Goal: Transaction & Acquisition: Purchase product/service

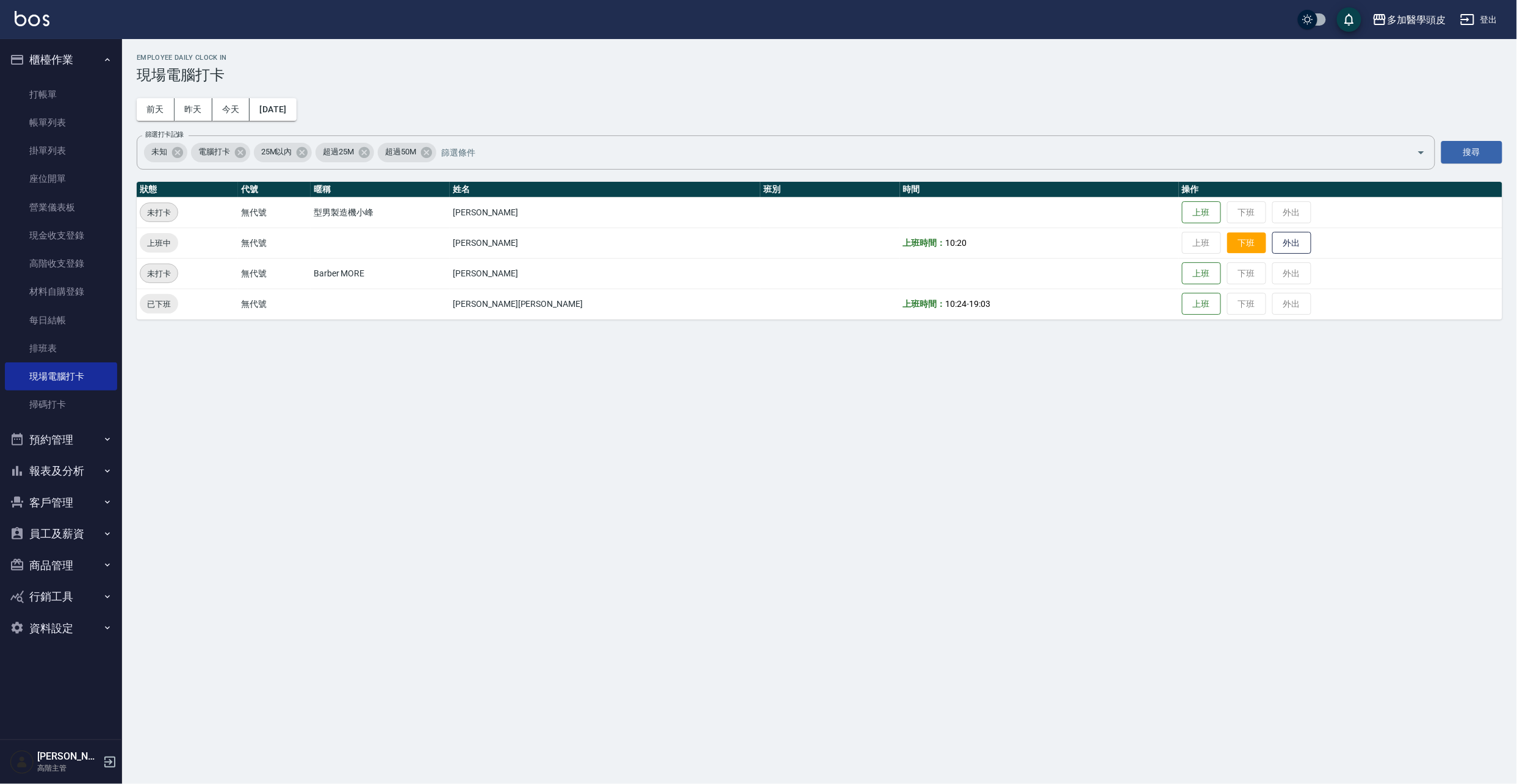
click at [1227, 241] on button "下班" at bounding box center [1246, 243] width 39 height 21
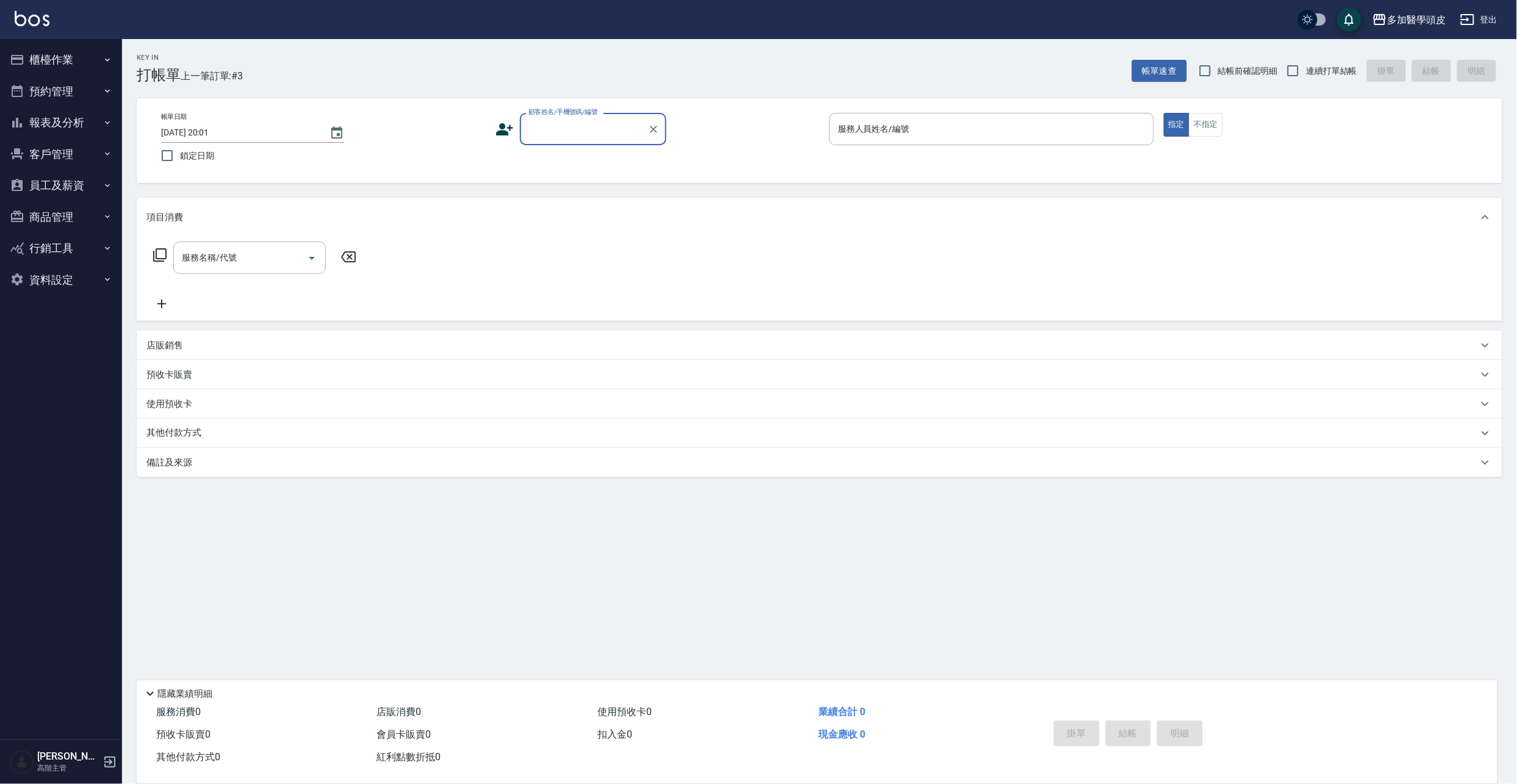
click at [542, 121] on input "顧客姓名/手機號碼/編號" at bounding box center [584, 129] width 117 height 21
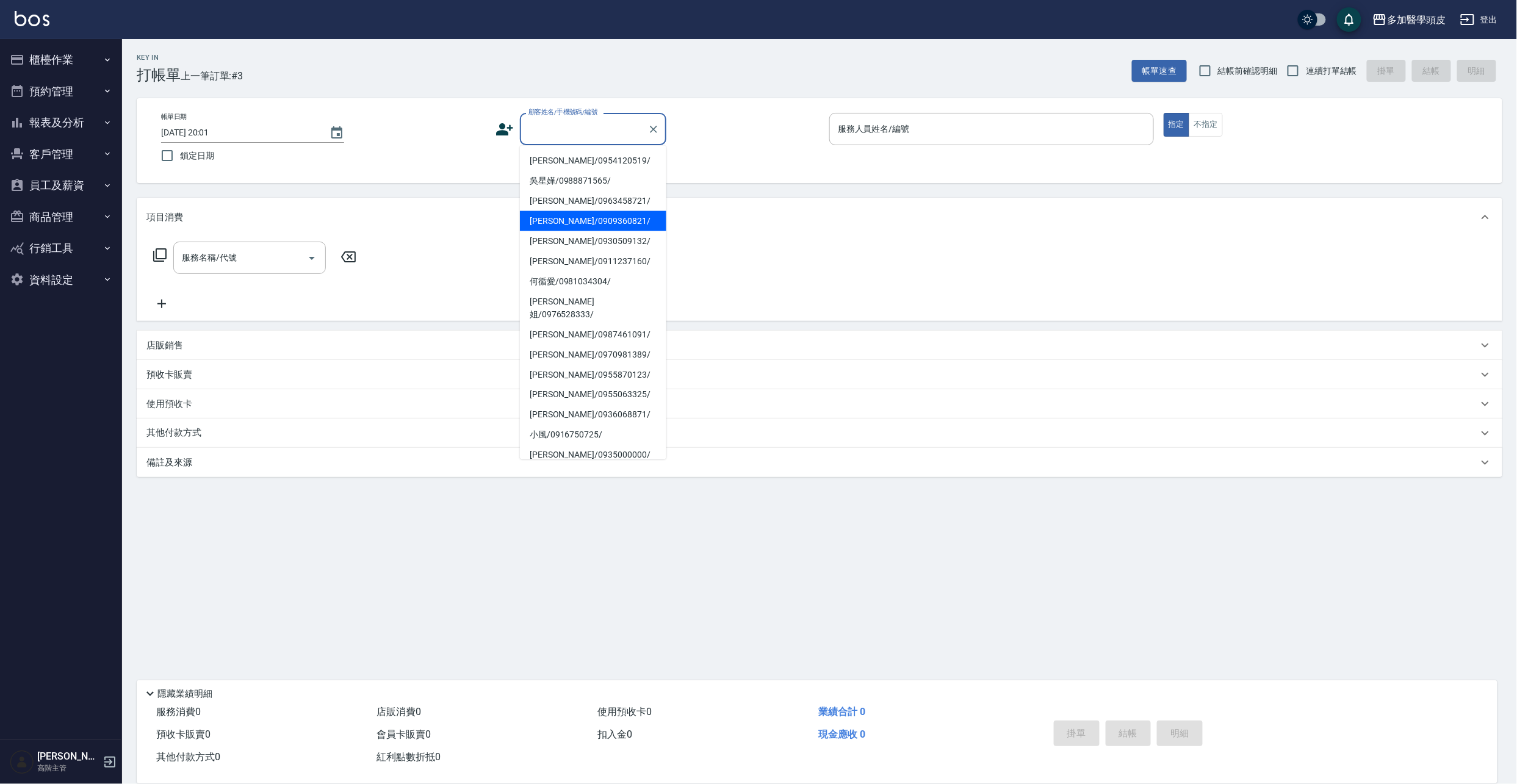
click at [549, 222] on li "邱志偉/0909360821/" at bounding box center [593, 221] width 146 height 20
type input "邱志偉/0909360821/"
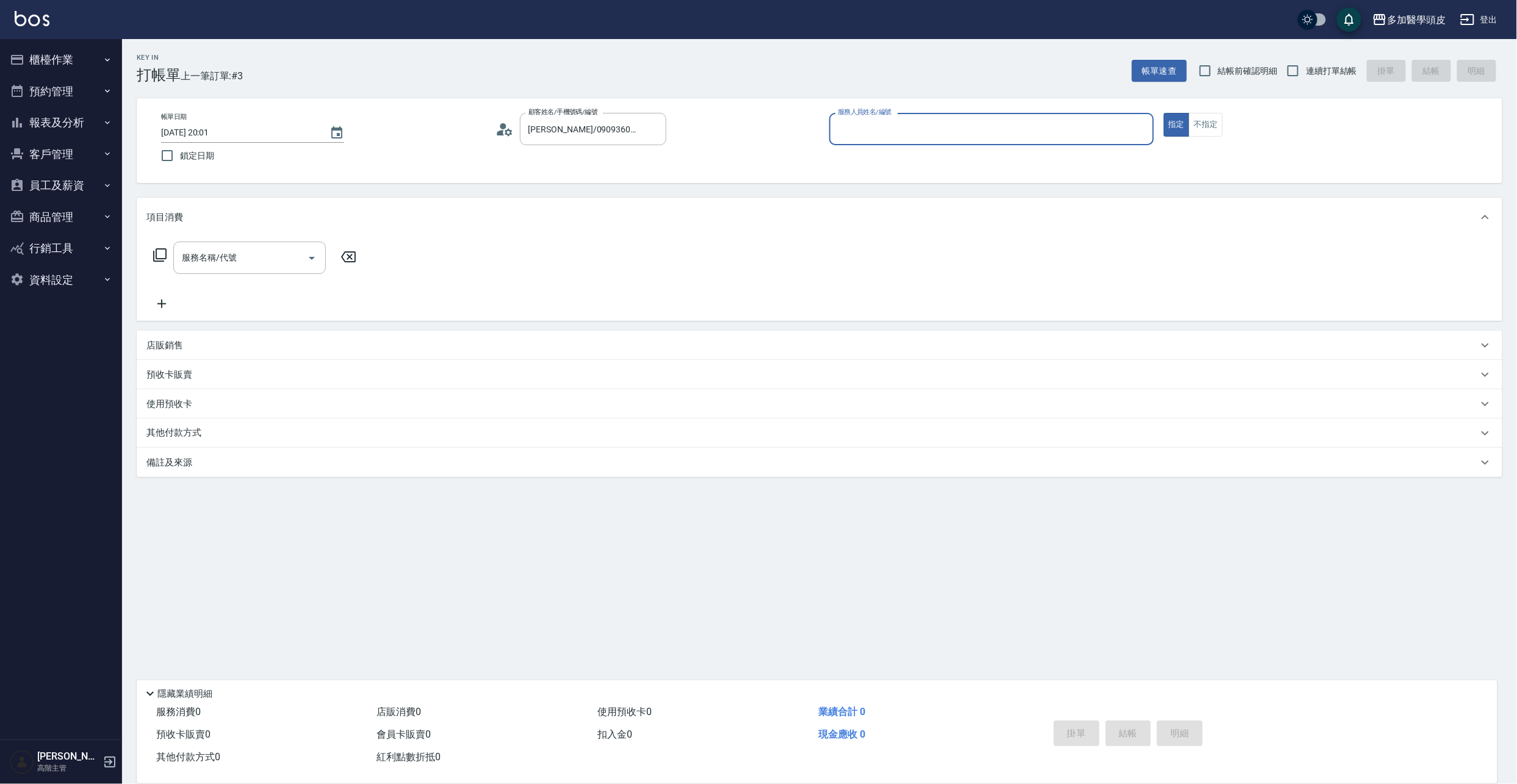
type input "張祖惠(無代號)"
click at [320, 259] on button "Open" at bounding box center [311, 258] width 19 height 19
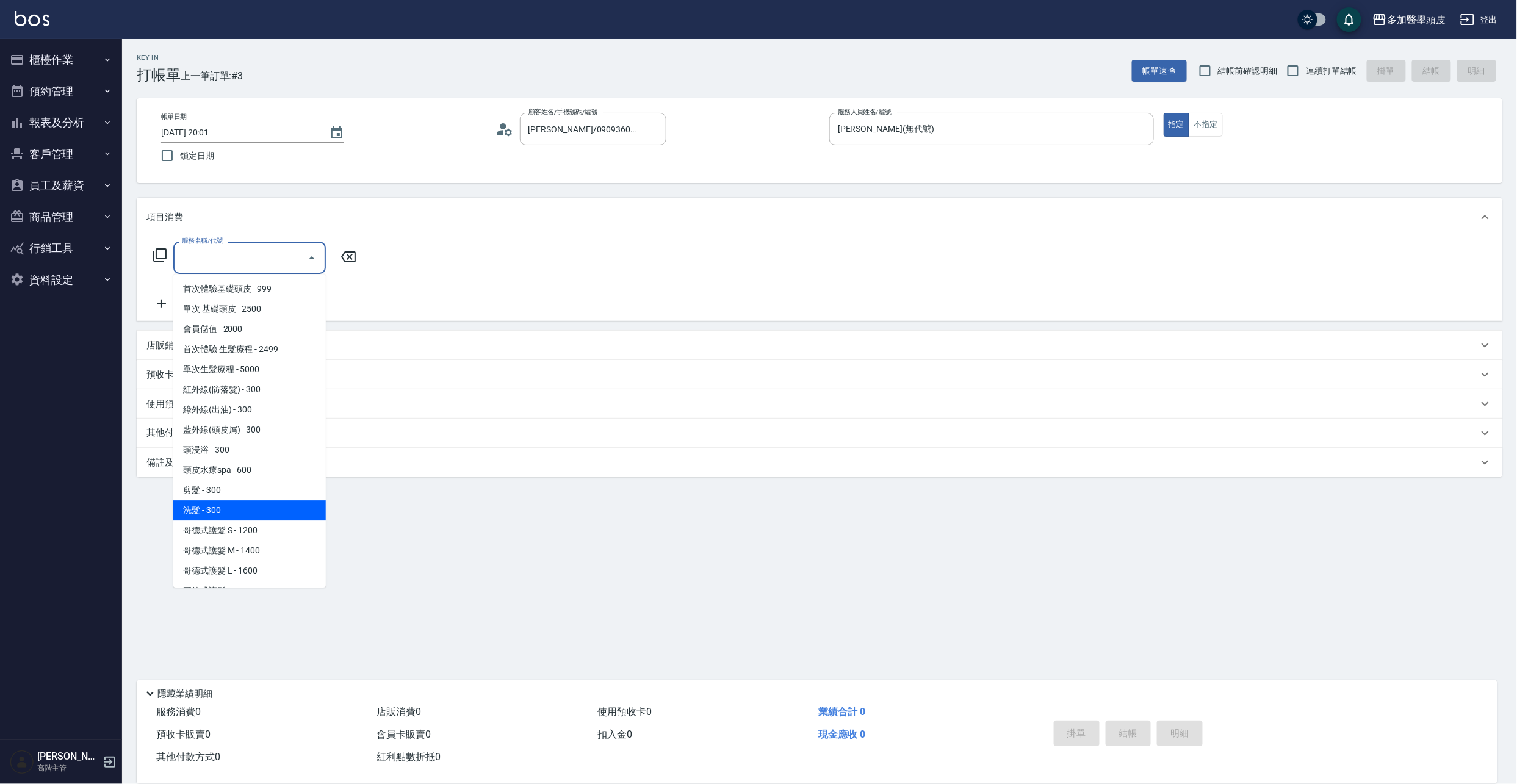
click at [228, 508] on span "洗髮 - 300" at bounding box center [250, 510] width 153 height 20
type input "洗髮(D002)"
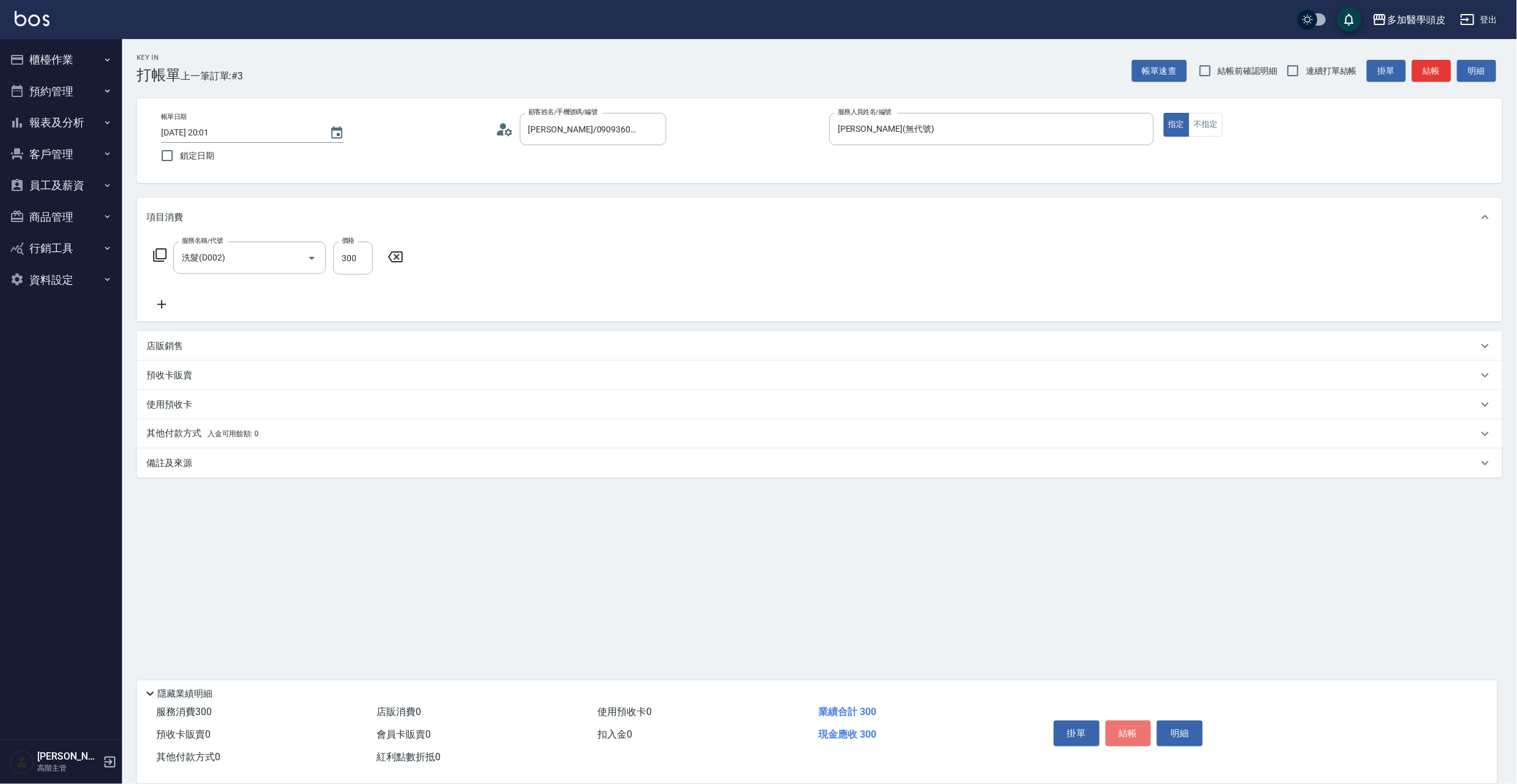
click at [1128, 728] on button "結帳" at bounding box center [1128, 733] width 46 height 26
